Goal: Check status: Check status

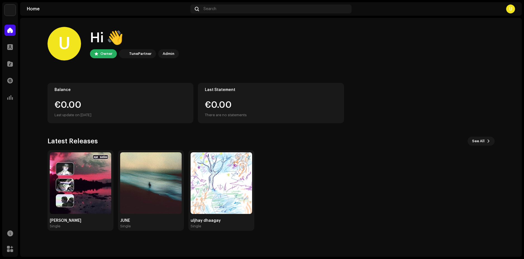
click at [361, 101] on div "Balance €0.00 Last update on [DATE] Last Statement €0.00 There are no statements" at bounding box center [272, 103] width 448 height 40
click at [91, 176] on img at bounding box center [81, 183] width 62 height 62
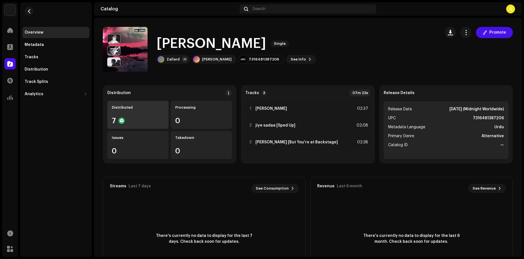
click at [155, 126] on div "Distributed 7" at bounding box center [137, 115] width 61 height 28
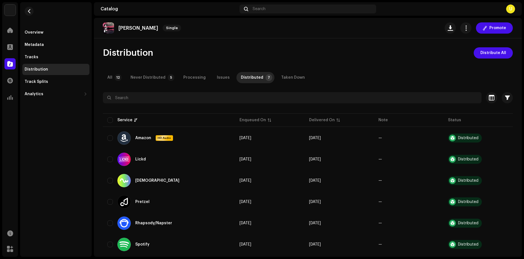
scroll to position [34, 0]
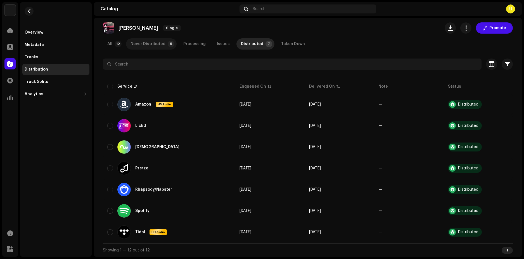
click at [161, 42] on div "Never Distributed" at bounding box center [148, 43] width 35 height 11
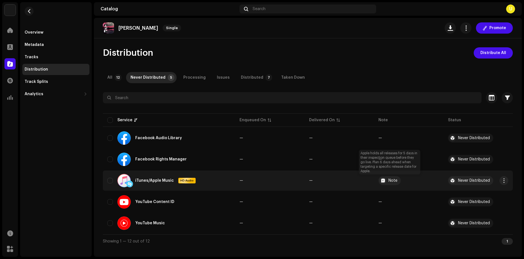
click at [383, 182] on div at bounding box center [383, 180] width 7 height 7
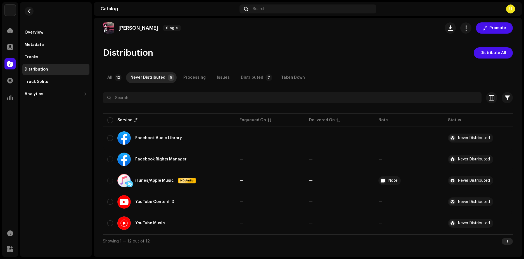
click at [507, 241] on div "1" at bounding box center [507, 241] width 11 height 7
click at [253, 79] on div "Distributed" at bounding box center [252, 77] width 22 height 11
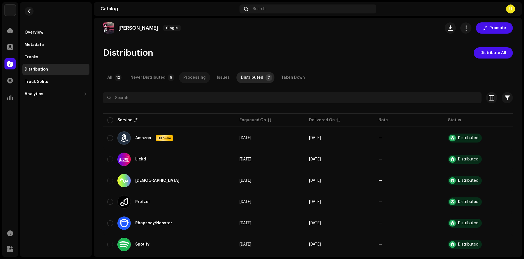
click at [183, 77] on div "Processing" at bounding box center [194, 77] width 22 height 11
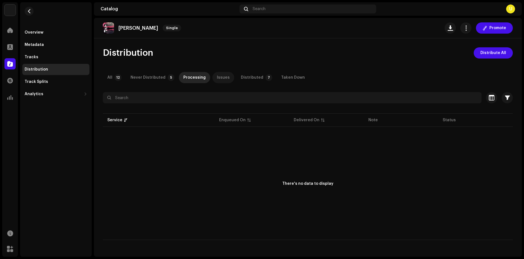
click at [217, 77] on div "Issues" at bounding box center [223, 77] width 13 height 11
click at [185, 77] on div "Processing" at bounding box center [194, 77] width 22 height 11
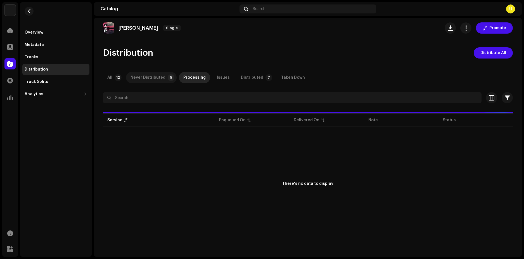
click at [159, 74] on div "Never Distributed" at bounding box center [148, 77] width 35 height 11
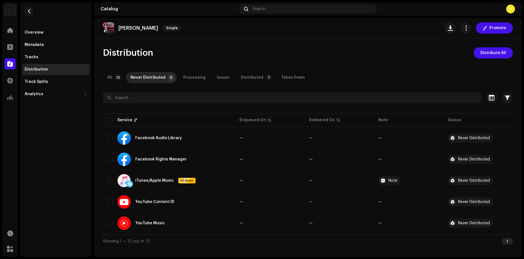
click at [403, 37] on div "jiye sadaa Single Promote" at bounding box center [308, 28] width 428 height 20
